Goal: Task Accomplishment & Management: Manage account settings

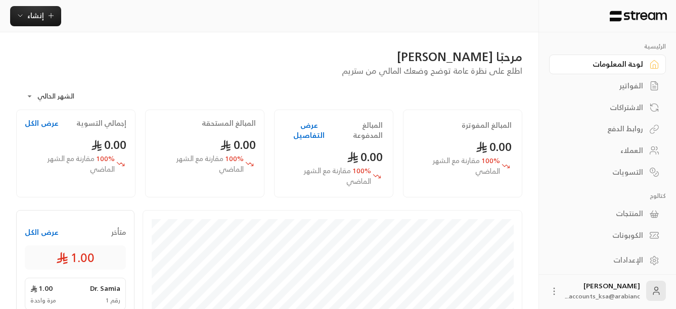
click at [625, 85] on div "الفواتير" at bounding box center [601, 86] width 81 height 10
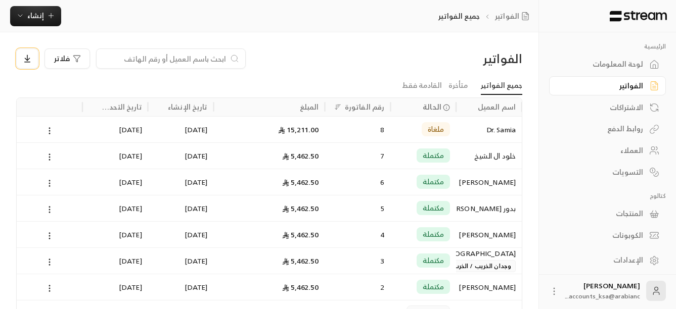
click at [28, 58] on icon at bounding box center [27, 58] width 9 height 9
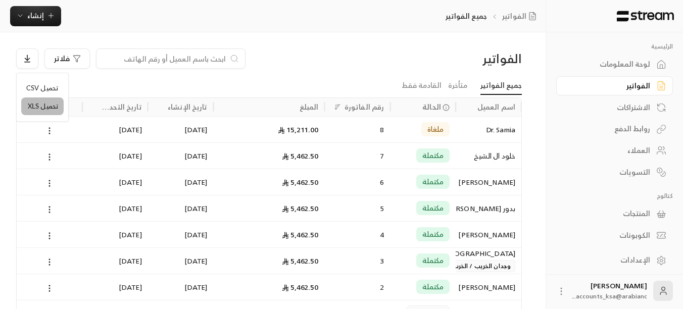
click at [26, 102] on li "تحميل XLS" at bounding box center [42, 107] width 42 height 18
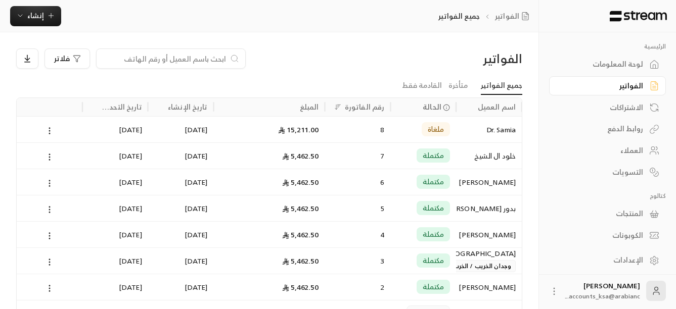
click at [631, 213] on div "المنتجات" at bounding box center [601, 214] width 81 height 10
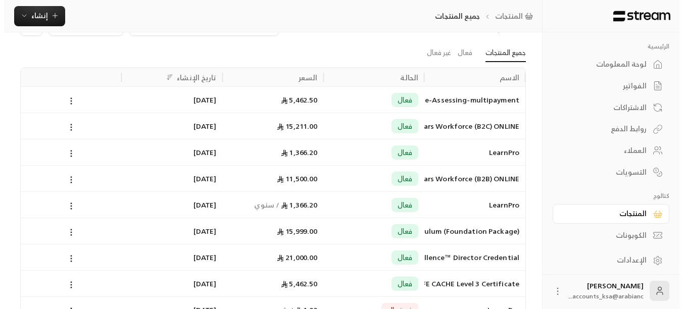
scroll to position [51, 0]
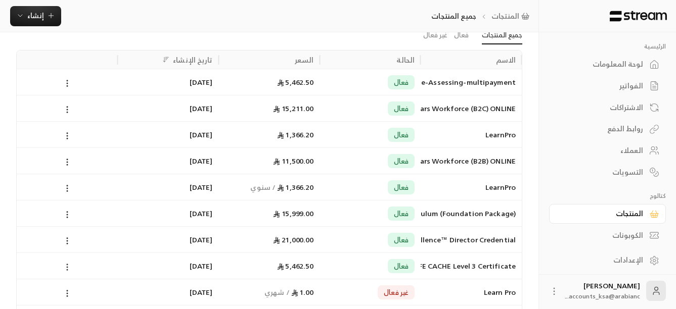
click at [67, 268] on circle at bounding box center [67, 267] width 1 height 1
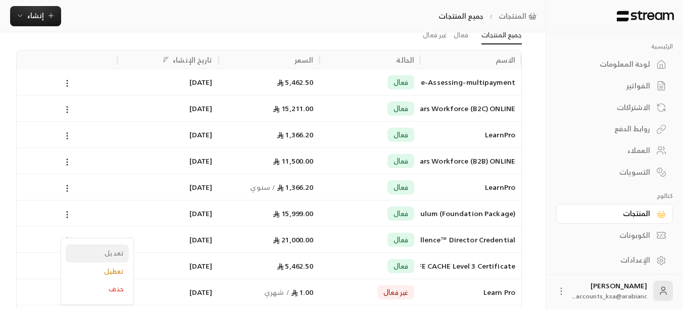
click at [88, 253] on li "تعديل" at bounding box center [97, 254] width 63 height 18
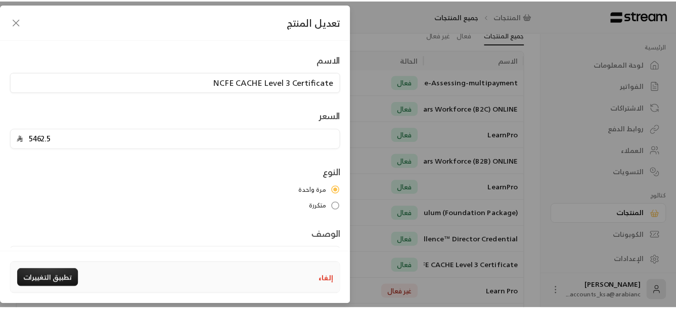
scroll to position [0, 0]
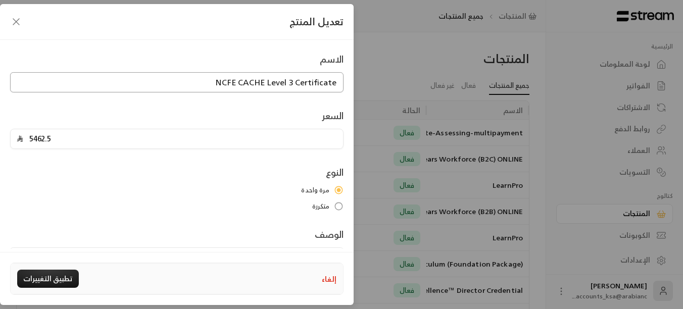
drag, startPoint x: 215, startPoint y: 83, endPoint x: 342, endPoint y: 78, distance: 126.9
click at [342, 78] on input "NCFE CACHE Level 3 Certificate" at bounding box center [176, 82] width 333 height 20
click at [15, 22] on icon "button" at bounding box center [16, 22] width 12 height 12
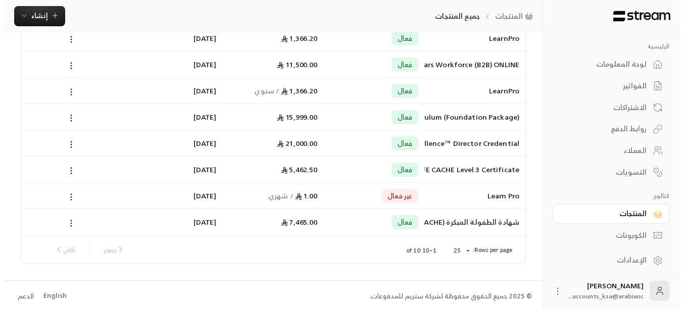
scroll to position [149, 0]
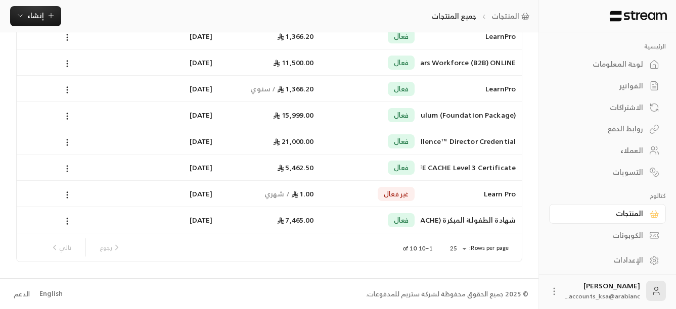
click at [66, 171] on icon at bounding box center [67, 168] width 9 height 9
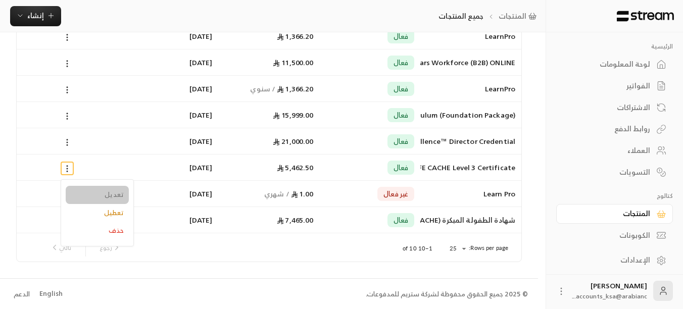
click at [112, 196] on li "تعديل" at bounding box center [97, 195] width 63 height 18
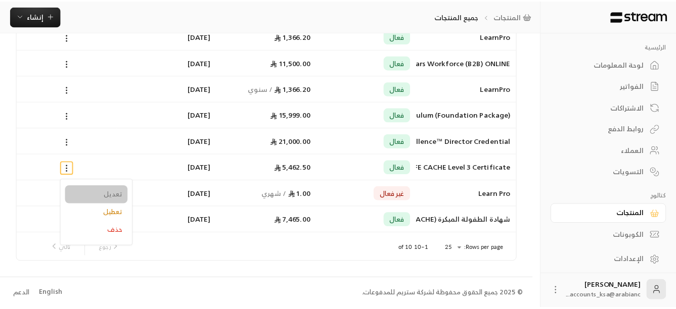
scroll to position [0, 0]
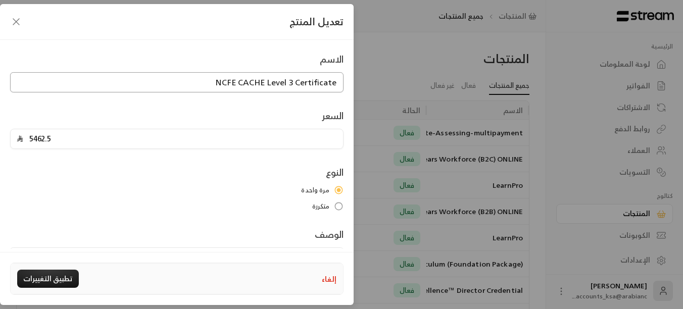
click at [253, 80] on input "NCFE CACHE Level 3 Certificate" at bounding box center [176, 82] width 333 height 20
drag, startPoint x: 256, startPoint y: 80, endPoint x: 345, endPoint y: 81, distance: 89.4
click at [345, 81] on div "الاسم NCFE CACHE Level 3 Certificate" at bounding box center [177, 72] width 344 height 40
drag, startPoint x: 14, startPoint y: 23, endPoint x: 20, endPoint y: 26, distance: 7.2
click at [14, 23] on icon "button" at bounding box center [16, 22] width 12 height 12
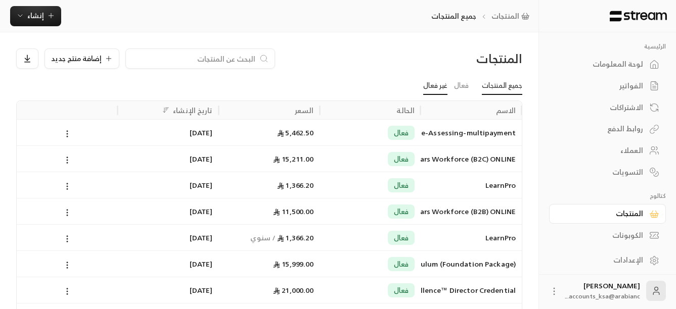
click at [440, 87] on link "غير فعال" at bounding box center [435, 86] width 24 height 18
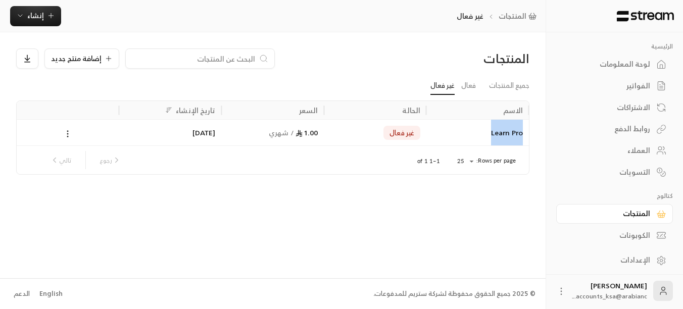
drag, startPoint x: 488, startPoint y: 133, endPoint x: 524, endPoint y: 134, distance: 36.4
click at [524, 134] on div "Learn Pro" at bounding box center [477, 132] width 103 height 26
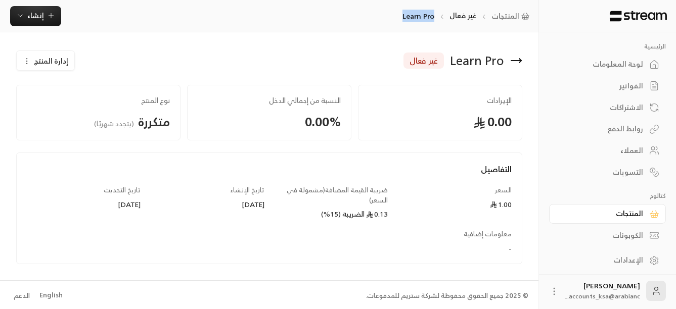
drag, startPoint x: 404, startPoint y: 14, endPoint x: 437, endPoint y: 13, distance: 32.8
click at [437, 13] on div "المنتجات غير فعال Learn Pro إنشاء" at bounding box center [269, 16] width 538 height 20
copy p "Learn Pro"
click at [460, 18] on link "غير فعال" at bounding box center [462, 15] width 27 height 13
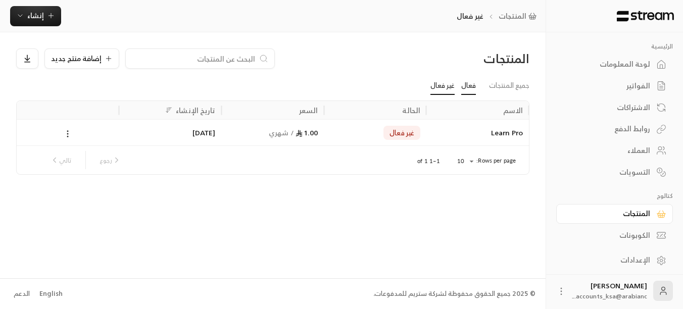
click at [470, 85] on link "فعال" at bounding box center [468, 86] width 15 height 18
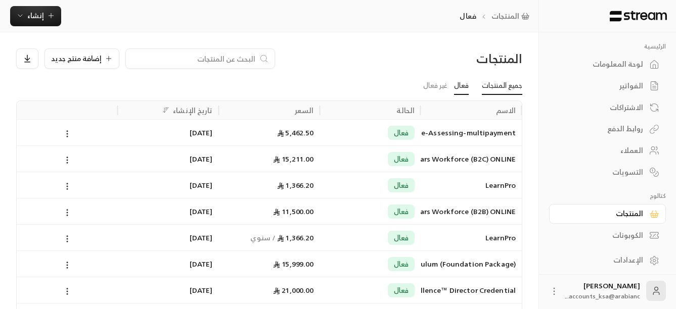
click at [492, 84] on link "جميع المنتجات" at bounding box center [502, 86] width 40 height 18
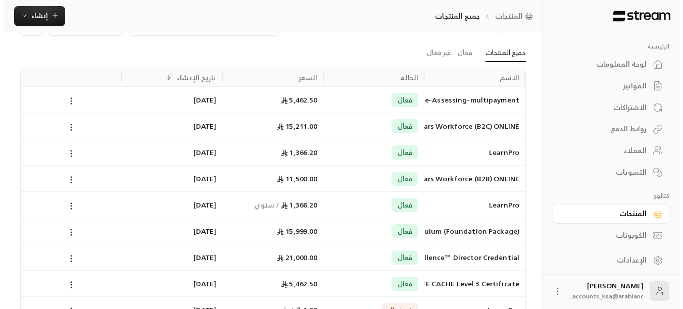
scroll to position [51, 0]
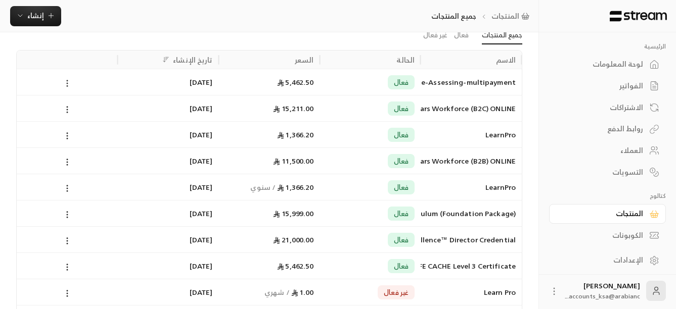
click at [67, 83] on circle at bounding box center [67, 83] width 1 height 1
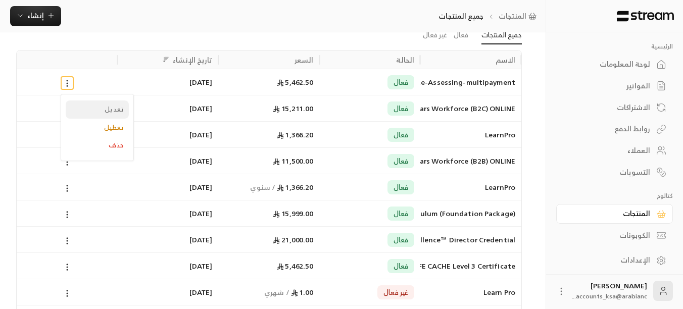
click at [109, 109] on li "تعديل" at bounding box center [97, 110] width 63 height 18
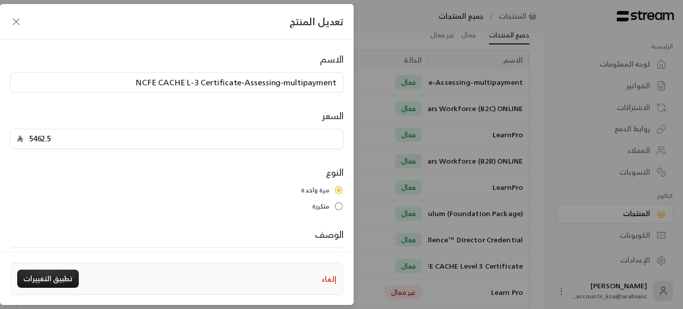
scroll to position [0, 0]
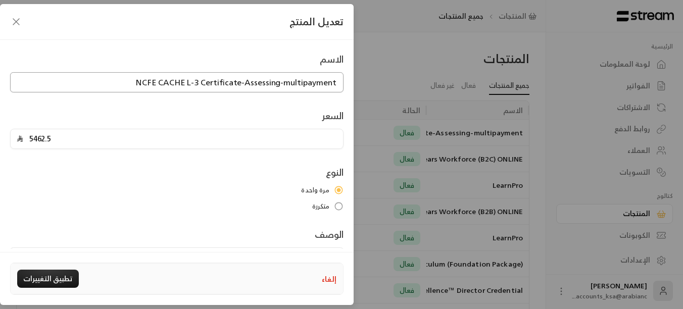
drag, startPoint x: 136, startPoint y: 83, endPoint x: 341, endPoint y: 88, distance: 204.7
click at [341, 88] on input "NCFE CACHE L-3 Certificate-Assessing-multipayment" at bounding box center [176, 82] width 333 height 20
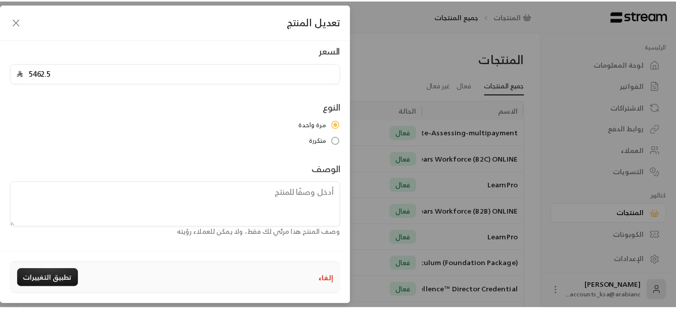
scroll to position [67, 0]
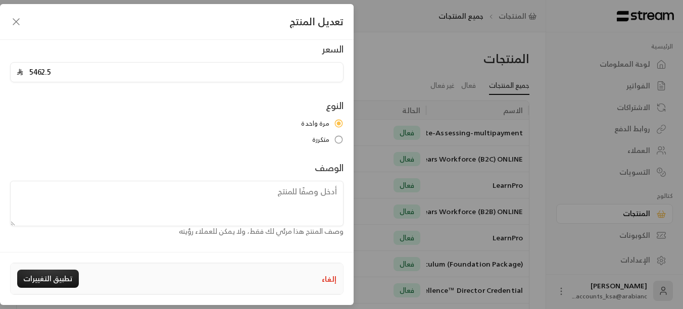
click at [17, 23] on icon "button" at bounding box center [16, 22] width 12 height 12
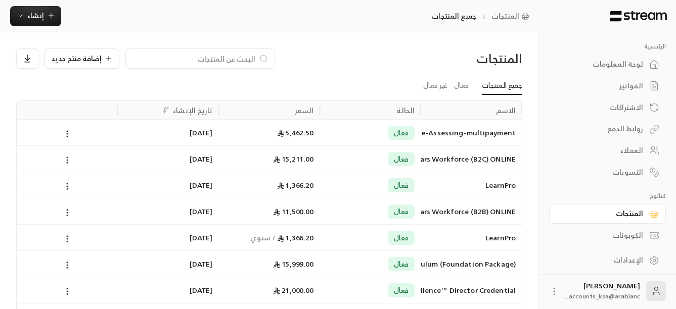
click at [626, 85] on div "الفواتير" at bounding box center [601, 86] width 81 height 10
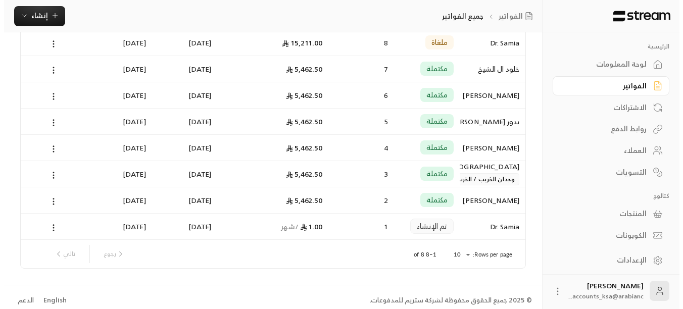
scroll to position [93, 0]
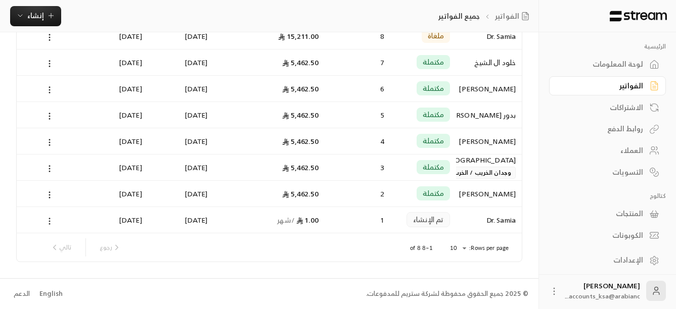
click at [51, 221] on icon at bounding box center [49, 221] width 9 height 9
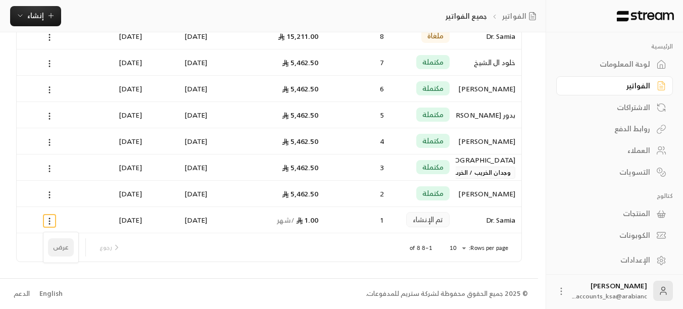
click at [59, 245] on li "عرض" at bounding box center [61, 247] width 26 height 18
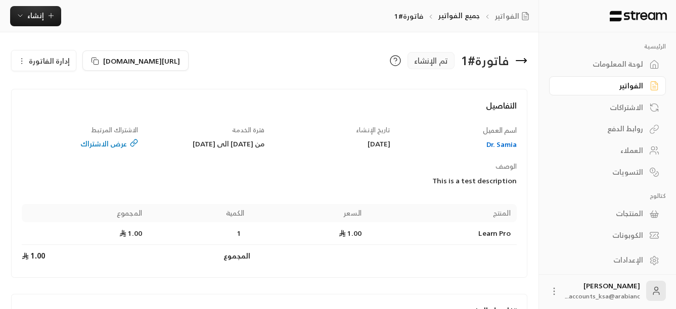
click at [23, 62] on icon "button" at bounding box center [22, 61] width 8 height 8
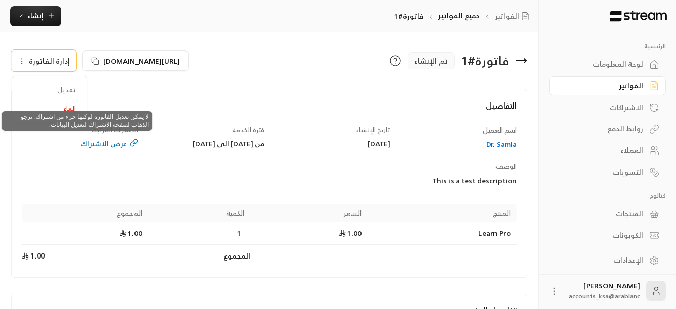
click at [51, 93] on span "تعديل" at bounding box center [49, 90] width 63 height 18
click at [69, 88] on span "تعديل" at bounding box center [49, 90] width 63 height 18
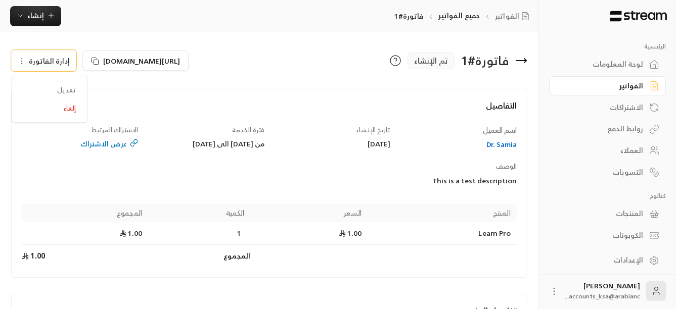
click at [273, 113] on h4 "التفاصيل" at bounding box center [269, 111] width 495 height 22
click at [51, 14] on icon "button" at bounding box center [51, 16] width 8 height 8
